Goal: Task Accomplishment & Management: Use online tool/utility

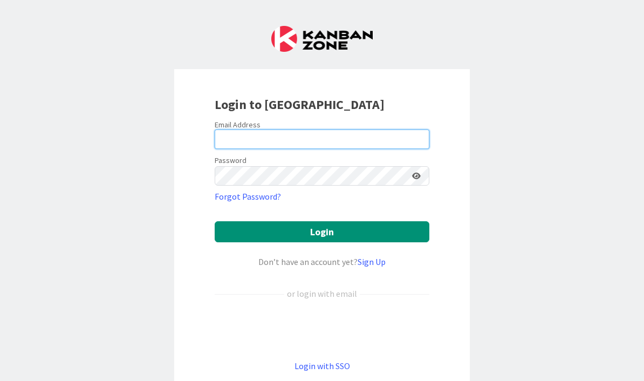
click at [256, 146] on input "email" at bounding box center [322, 138] width 215 height 19
type input "[EMAIL_ADDRESS][DOMAIN_NAME]"
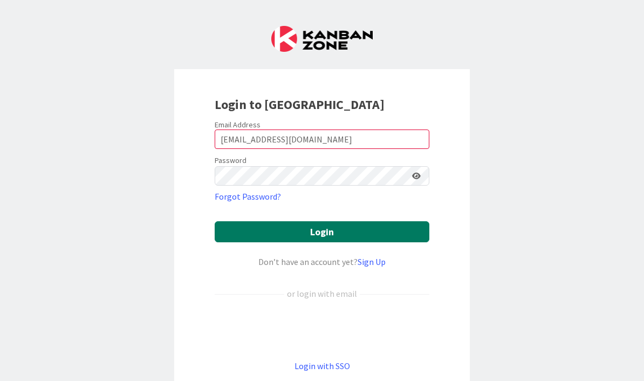
click at [320, 229] on button "Login" at bounding box center [322, 231] width 215 height 21
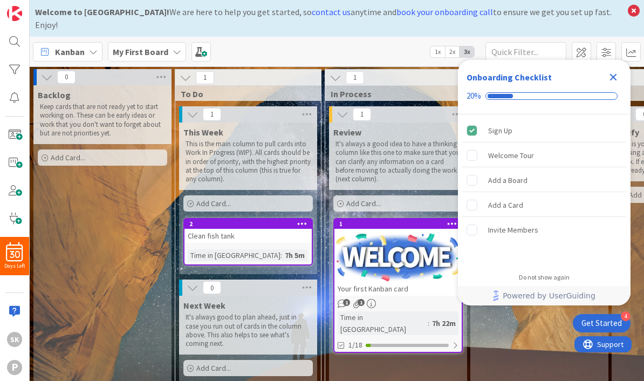
click at [617, 75] on icon "Close Checklist" at bounding box center [613, 77] width 13 height 13
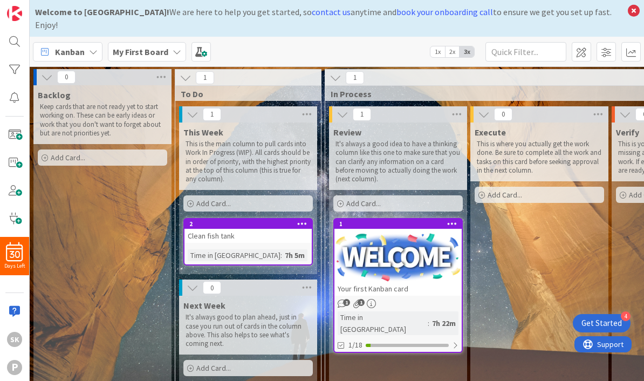
click at [454, 46] on span "2x" at bounding box center [452, 51] width 15 height 11
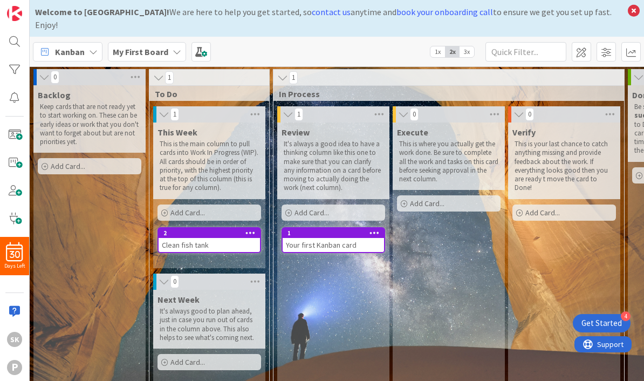
click at [439, 46] on span "1x" at bounding box center [437, 51] width 15 height 11
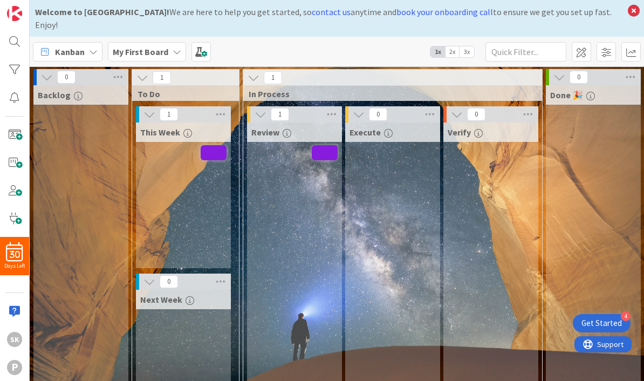
click at [458, 46] on span "2x" at bounding box center [452, 51] width 15 height 11
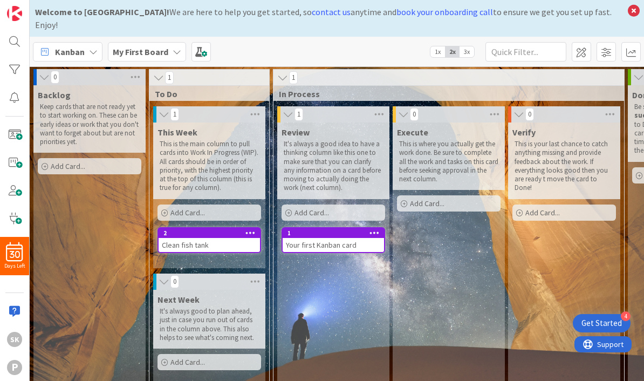
click at [163, 276] on icon at bounding box center [164, 281] width 12 height 11
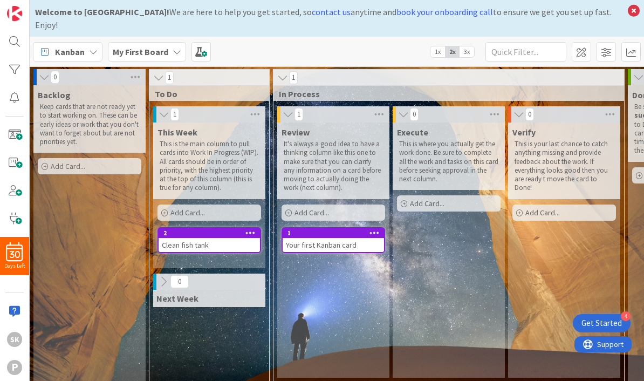
click at [166, 276] on icon at bounding box center [163, 282] width 12 height 12
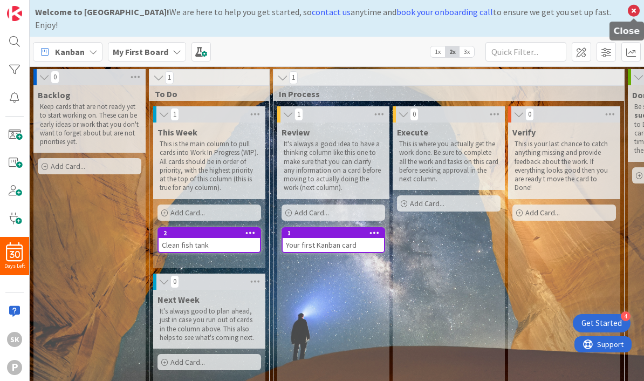
click at [633, 10] on icon at bounding box center [634, 10] width 14 height 15
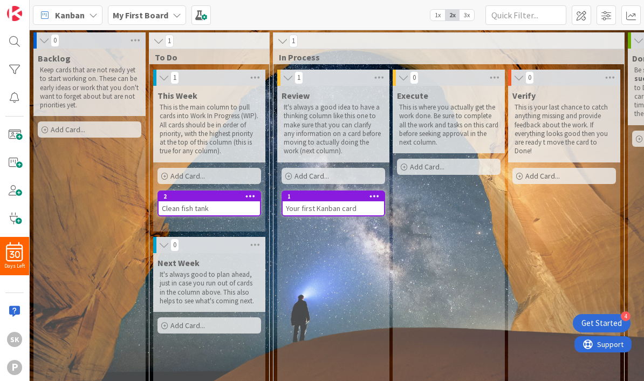
click at [604, 322] on div "Get Started" at bounding box center [601, 323] width 40 height 11
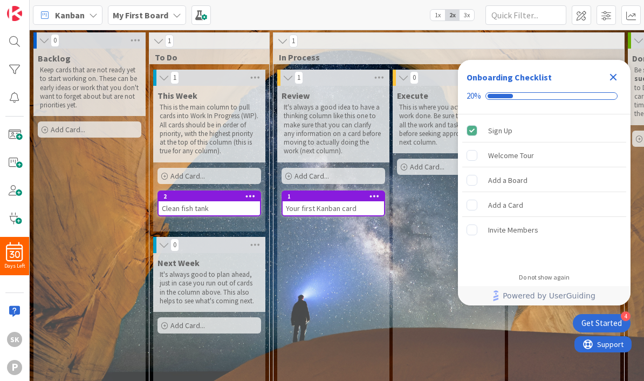
click at [526, 156] on div "Welcome Tour" at bounding box center [511, 155] width 46 height 13
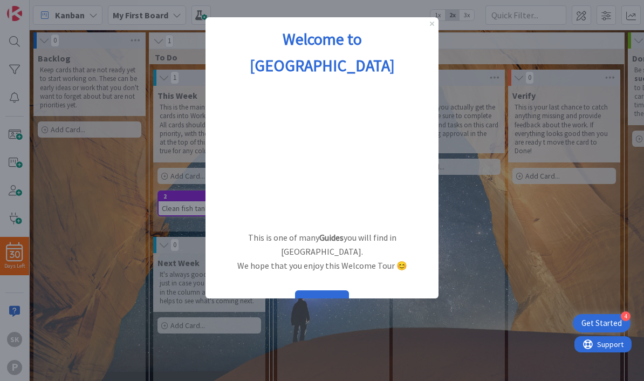
click at [432, 23] on icon "Close Preview" at bounding box center [432, 24] width 4 height 4
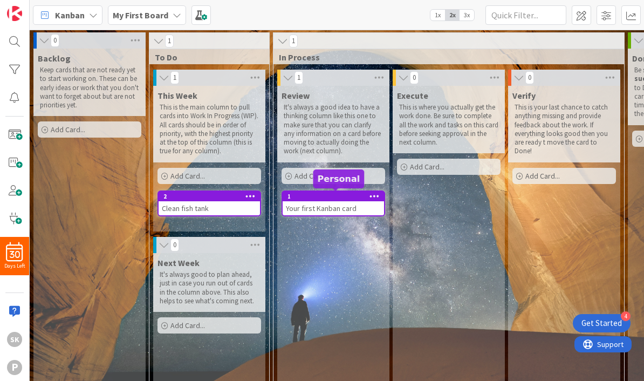
click at [336, 259] on div "Review It's always a good idea to have a thinking column like this one to make …" at bounding box center [333, 242] width 112 height 313
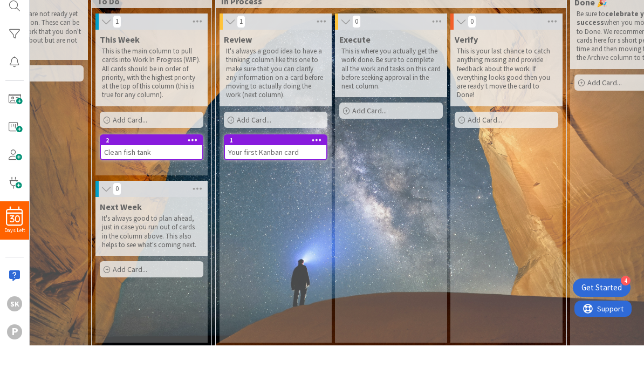
scroll to position [20, 59]
